Goal: Communication & Community: Participate in discussion

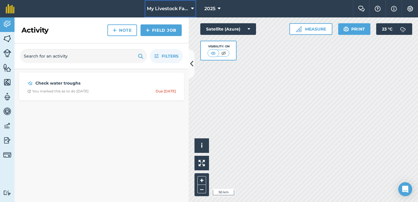
click at [180, 9] on span "My Livestock Farm" at bounding box center [168, 8] width 42 height 7
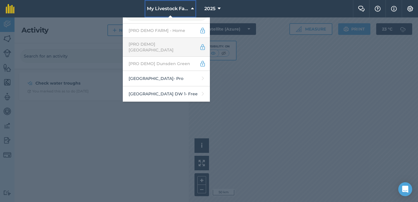
scroll to position [26, 0]
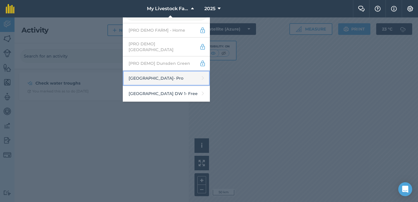
click at [172, 73] on link "Abbey Farm - Pro" at bounding box center [166, 78] width 87 height 15
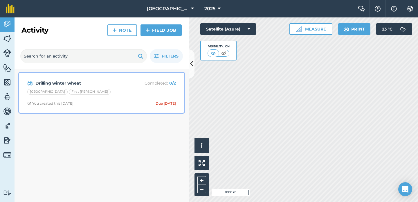
click at [116, 90] on div "Abbey Field First [PERSON_NAME]" at bounding box center [101, 93] width 149 height 8
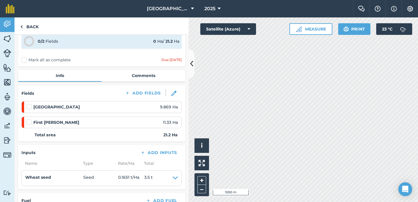
scroll to position [26, 0]
click at [138, 66] on div "0 / 2 Fields 0 Ha / 21.2 [PERSON_NAME] all as complete Due [DATE]" at bounding box center [101, 49] width 167 height 36
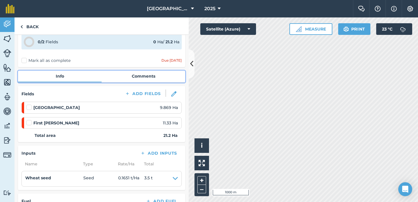
click at [138, 73] on link "Comments" at bounding box center [144, 76] width 84 height 11
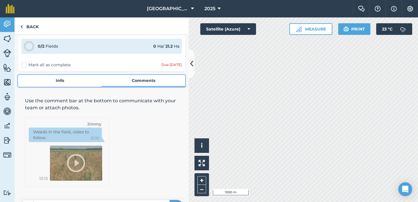
scroll to position [37, 0]
